Goal: Information Seeking & Learning: Learn about a topic

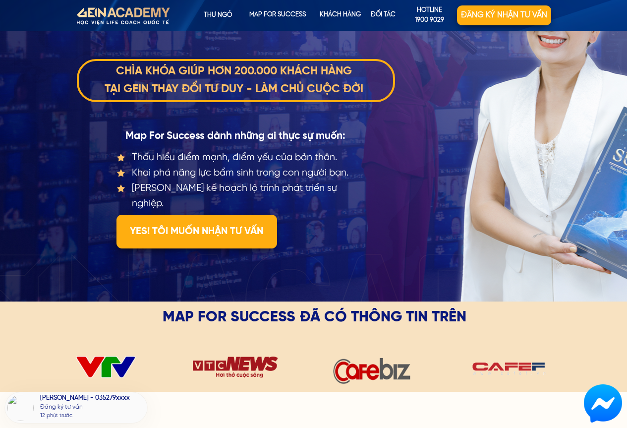
scroll to position [198, 0]
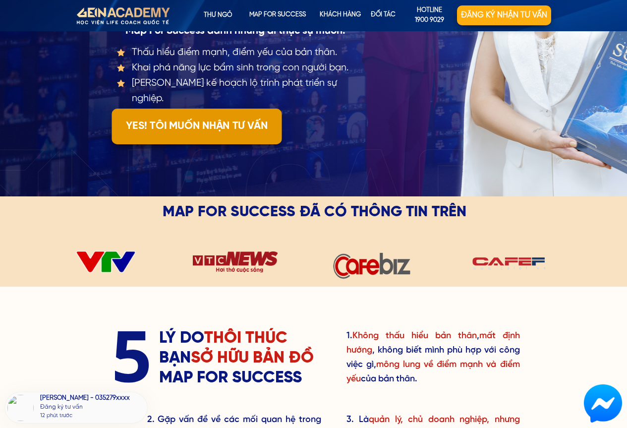
click at [211, 129] on p "YES! TÔI MUỐN NHẬN TƯ VẤN" at bounding box center [196, 127] width 170 height 36
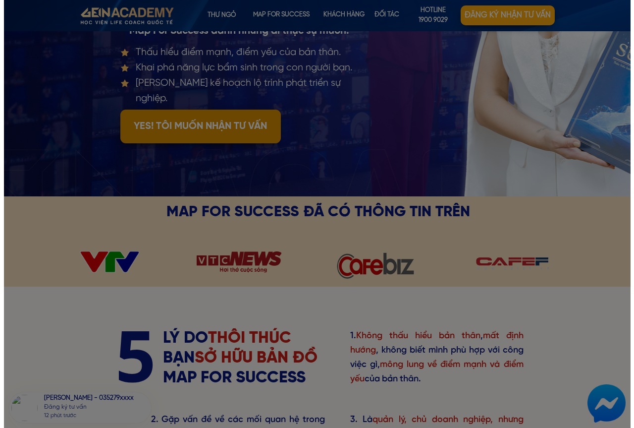
scroll to position [0, 0]
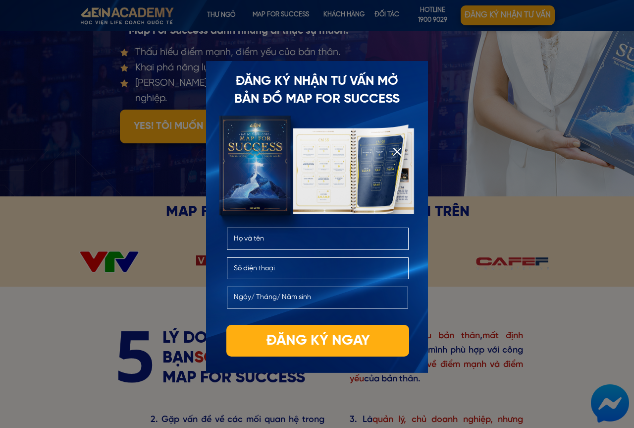
click at [397, 153] on div at bounding box center [397, 152] width 8 height 8
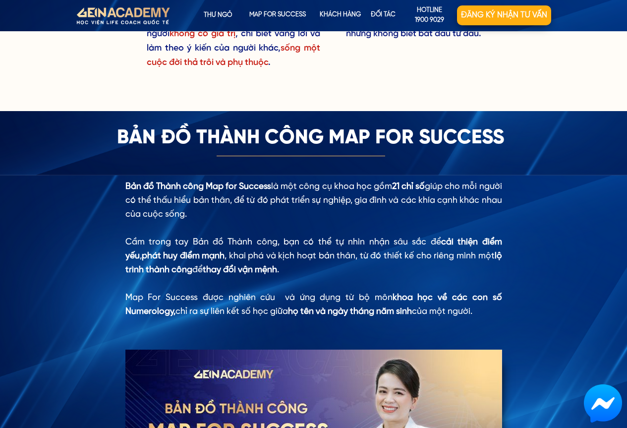
scroll to position [743, 0]
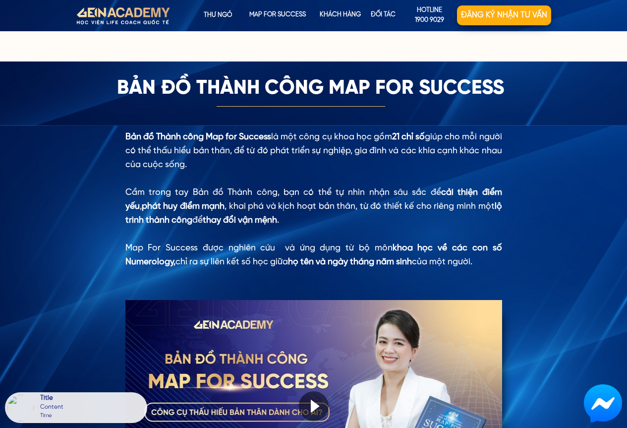
drag, startPoint x: 312, startPoint y: 137, endPoint x: 317, endPoint y: 163, distance: 26.3
click at [317, 163] on div "Bản đồ Thành công Map for Success là một công cụ khoa học gồm 21 chỉ số giúp ch…" at bounding box center [313, 199] width 377 height 139
click at [208, 156] on div "Bản đồ Thành công Map for Success là một công cụ khoa học gồm 21 chỉ số giúp ch…" at bounding box center [313, 199] width 377 height 139
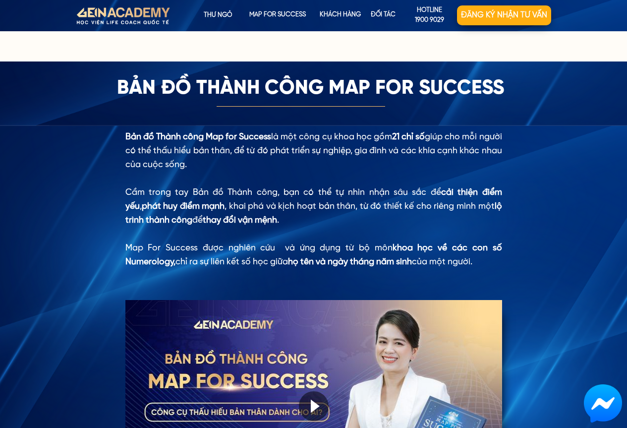
click at [181, 191] on div "Bản đồ Thành công Map for Success là một công cụ khoa học gồm 21 chỉ số giúp ch…" at bounding box center [313, 199] width 377 height 139
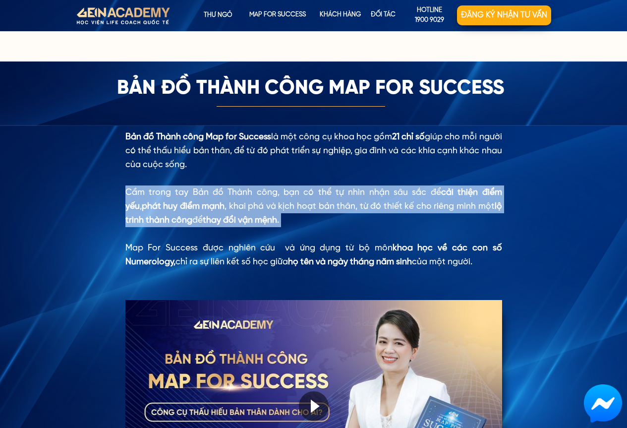
click at [181, 190] on div "Bản đồ Thành công Map for Success là một công cụ khoa học gồm 21 chỉ số giúp ch…" at bounding box center [313, 199] width 377 height 139
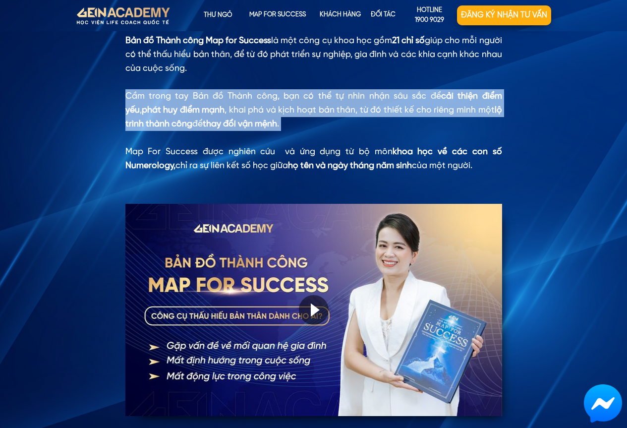
scroll to position [842, 0]
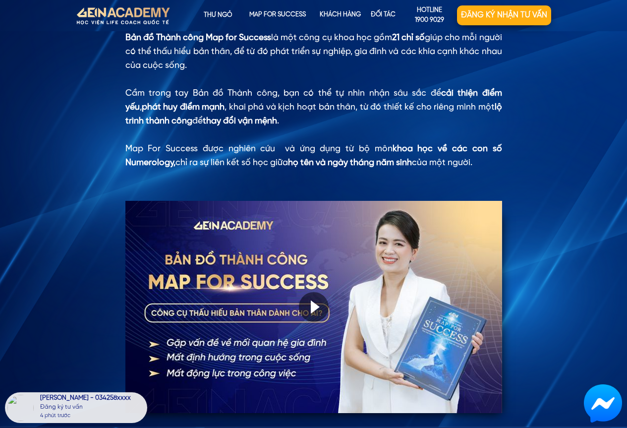
click at [295, 147] on div "Bản đồ Thành công Map for Success là một công cụ khoa học gồm 21 chỉ số giúp ch…" at bounding box center [313, 100] width 377 height 139
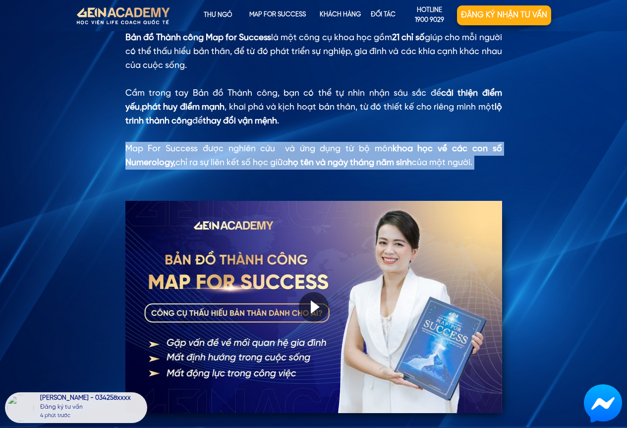
click at [295, 147] on div "Bản đồ Thành công Map for Success là một công cụ khoa học gồm 21 chỉ số giúp ch…" at bounding box center [313, 100] width 377 height 139
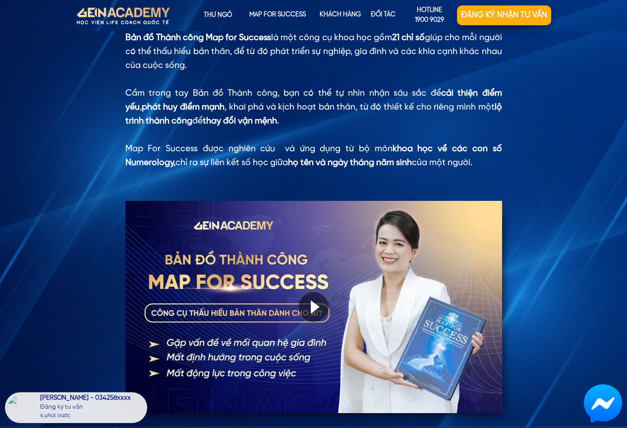
click at [314, 302] on div at bounding box center [314, 307] width 30 height 30
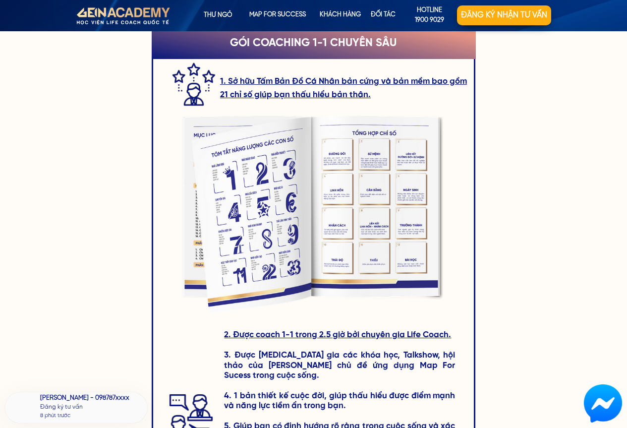
scroll to position [1338, 0]
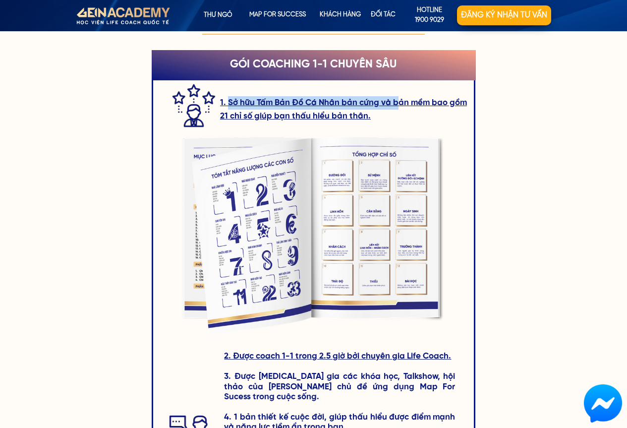
drag, startPoint x: 227, startPoint y: 106, endPoint x: 400, endPoint y: 106, distance: 172.9
click at [400, 106] on h3 "1. Sở hữu Tấm Bản Đồ Cá Nhân bản cứng và bản mềm bao gồm 21 chỉ số giúp bạn thấ…" at bounding box center [344, 109] width 249 height 27
click at [414, 105] on h3 "1. Sở hữu Tấm Bản Đồ Cá Nhân bản cứng và bản mềm bao gồm 21 chỉ số giúp bạn thấ…" at bounding box center [344, 109] width 249 height 27
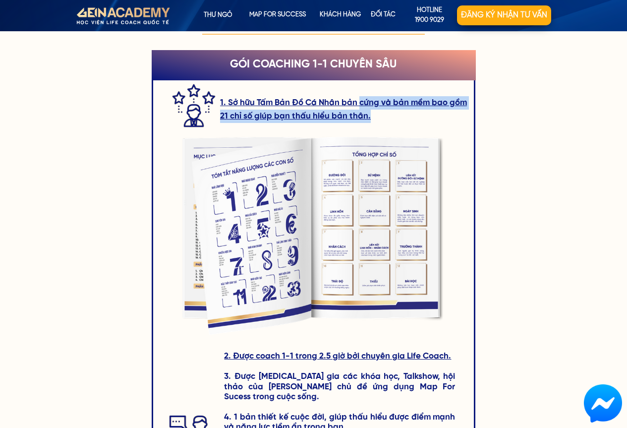
drag, startPoint x: 359, startPoint y: 102, endPoint x: 371, endPoint y: 119, distance: 21.0
click at [371, 119] on h3 "1. Sở hữu Tấm Bản Đồ Cá Nhân bản cứng và bản mềm bao gồm 21 chỉ số giúp bạn thấ…" at bounding box center [344, 109] width 249 height 27
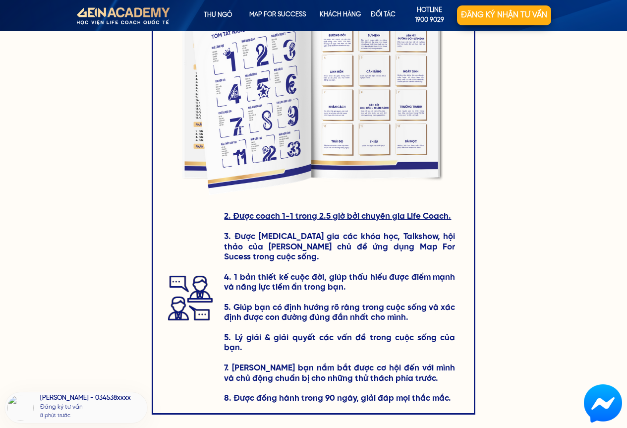
scroll to position [1437, 0]
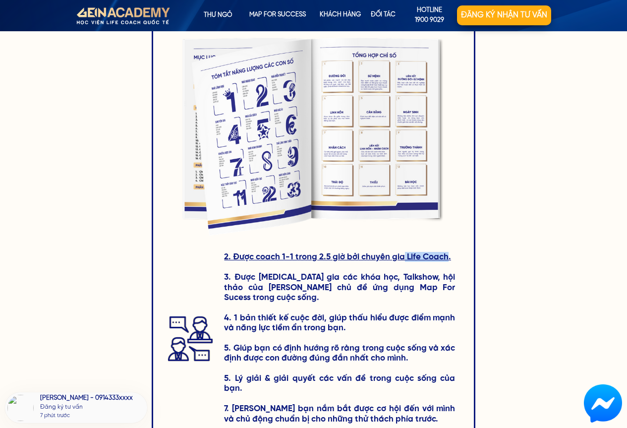
drag, startPoint x: 404, startPoint y: 256, endPoint x: 448, endPoint y: 256, distance: 43.6
click at [448, 256] on span "2. Được coach 1-1 trong 2.5 giờ bởi chuyên gia Life Coach." at bounding box center [337, 256] width 227 height 9
click at [279, 277] on h3 "2. Được coach 1-1 trong 2.5 giờ bởi chuyên gia Life Coach. 3. Được [MEDICAL_DAT…" at bounding box center [339, 348] width 231 height 192
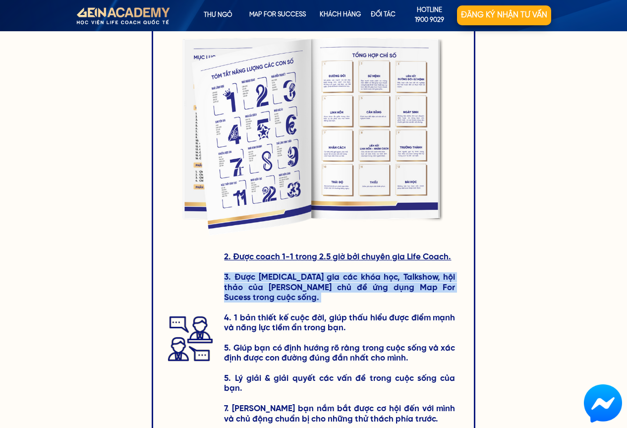
click at [279, 277] on h3 "2. Được coach 1-1 trong 2.5 giờ bởi chuyên gia Life Coach. 3. Được [MEDICAL_DAT…" at bounding box center [339, 348] width 231 height 192
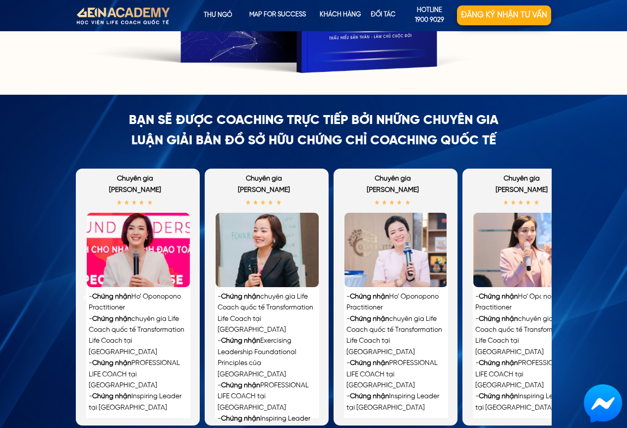
scroll to position [2131, 0]
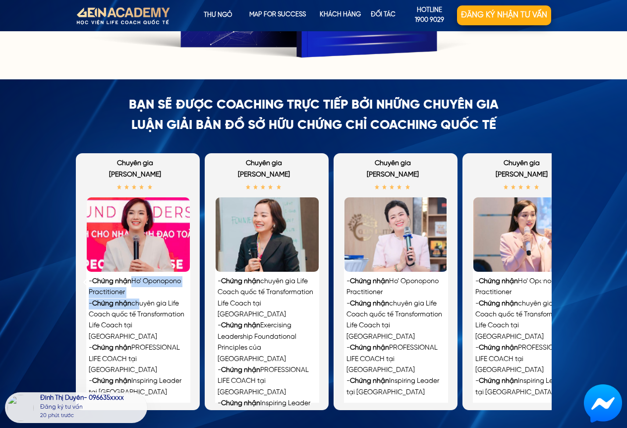
drag, startPoint x: 136, startPoint y: 280, endPoint x: 137, endPoint y: 308, distance: 28.2
click at [137, 308] on div "- Chứng nhận Ho’ Oponopono Practitioner - Chứng nhận chuyên gia Life Coach quốc…" at bounding box center [138, 337] width 98 height 122
click at [135, 302] on div "- Chứng nhận Ho’ Oponopono Practitioner - Chứng nhận chuyên gia Life Coach quốc…" at bounding box center [138, 337] width 98 height 122
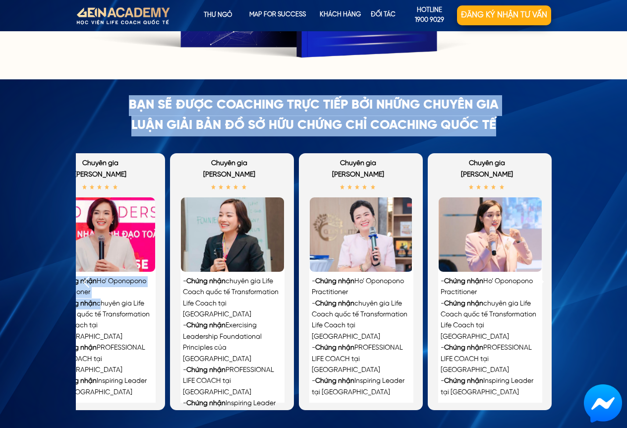
drag, startPoint x: 135, startPoint y: 302, endPoint x: 50, endPoint y: 302, distance: 85.2
click at [50, 302] on div "BẠN SẼ ĐƯỢC COACHING TRỰC TIẾP BỞI những CHUYÊN GIA LUẬN GIẢI BẢN ĐỒ sở hữu chứ…" at bounding box center [313, 263] width 627 height 369
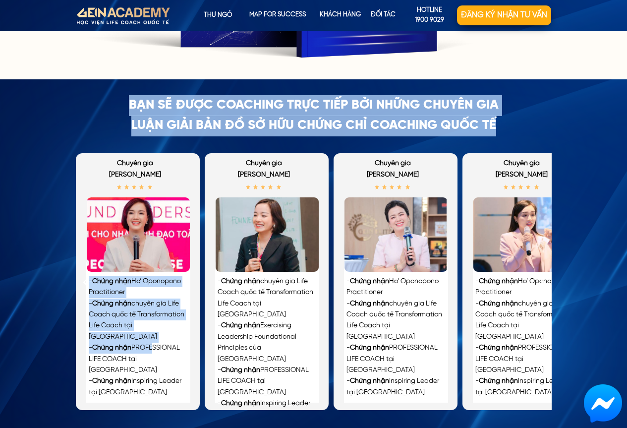
drag, startPoint x: 120, startPoint y: 332, endPoint x: 7, endPoint y: 327, distance: 113.1
click at [7, 327] on div "BẠN SẼ ĐƯỢC COACHING TRỰC TIẾP BỞI những CHUYÊN GIA LUẬN GIẢI BẢN ĐỒ sở hữu chứ…" at bounding box center [313, 263] width 627 height 369
click at [123, 319] on div "- Chứng nhận Ho’ Oponopono Practitioner - Chứng nhận chuyên gia Life Coach quốc…" at bounding box center [138, 337] width 98 height 122
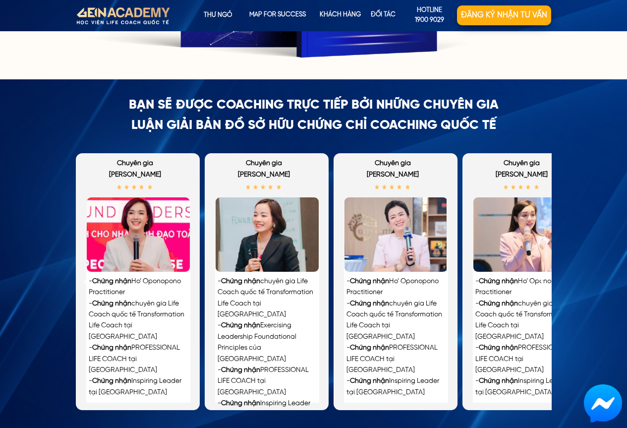
drag, startPoint x: 415, startPoint y: 315, endPoint x: 321, endPoint y: 309, distance: 93.9
click at [321, 309] on div "- Chứng nhận Ho’ Oponopono Practitioner - Chứng nhận chuyên gia Life Coach quốc…" at bounding box center [331, 281] width 510 height 257
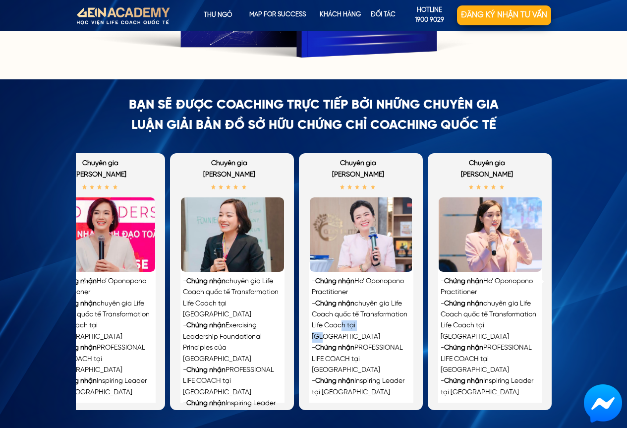
drag, startPoint x: 408, startPoint y: 328, endPoint x: 336, endPoint y: 327, distance: 72.3
click at [336, 327] on div "- Chứng nhận Ho’ Oponopono Practitioner - Chứng nhận chuyên gia Life Coach quốc…" at bounding box center [361, 337] width 98 height 122
click at [466, 322] on div "- Chứng nhận Ho’ Oponopono Practitioner - Chứng nhận chuyên gia Life Coach quốc…" at bounding box center [489, 337] width 98 height 122
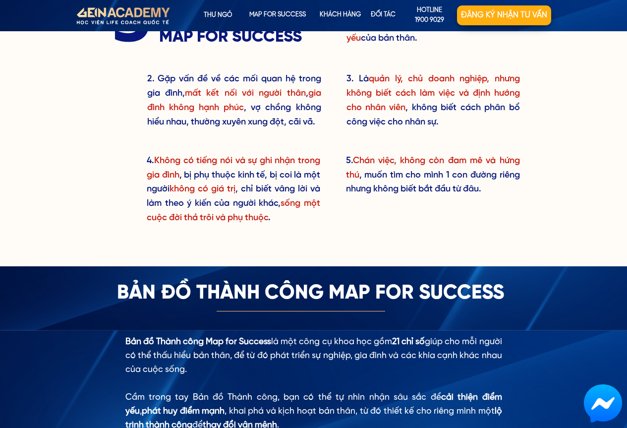
scroll to position [0, 0]
